Goal: Information Seeking & Learning: Learn about a topic

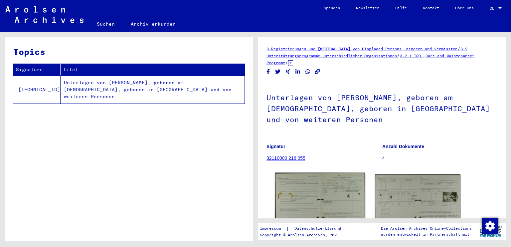
click at [322, 201] on img at bounding box center [320, 208] width 90 height 70
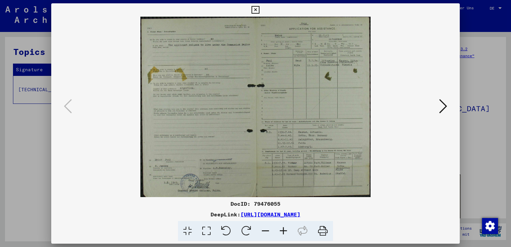
click at [440, 110] on icon at bounding box center [443, 106] width 8 height 16
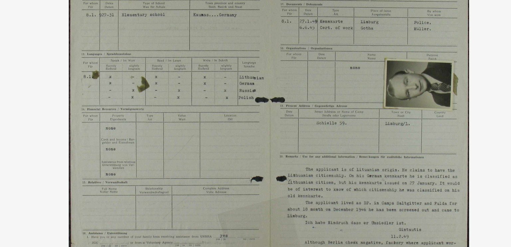
drag, startPoint x: 314, startPoint y: 122, endPoint x: 306, endPoint y: 107, distance: 16.8
click at [306, 107] on img at bounding box center [255, 107] width 363 height 180
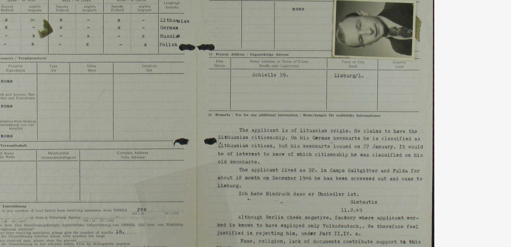
click at [310, 120] on img at bounding box center [255, 107] width 363 height 180
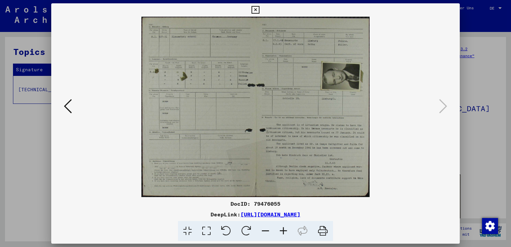
click at [256, 11] on icon at bounding box center [255, 10] width 8 height 8
